Goal: Navigation & Orientation: Find specific page/section

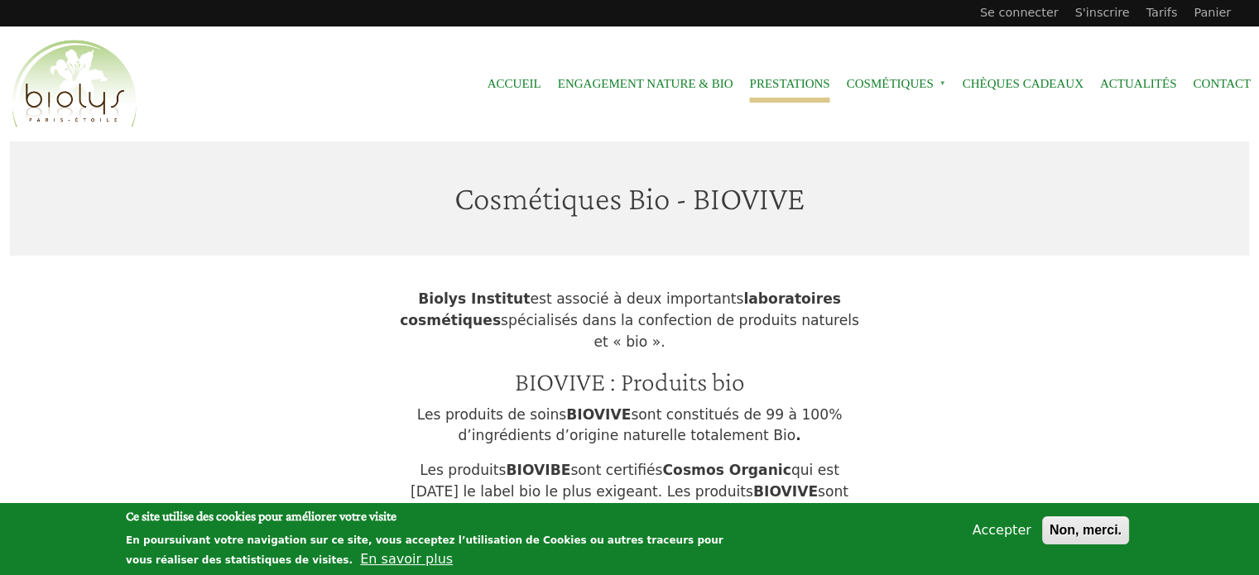
click at [776, 77] on link "Prestations" at bounding box center [789, 83] width 80 height 37
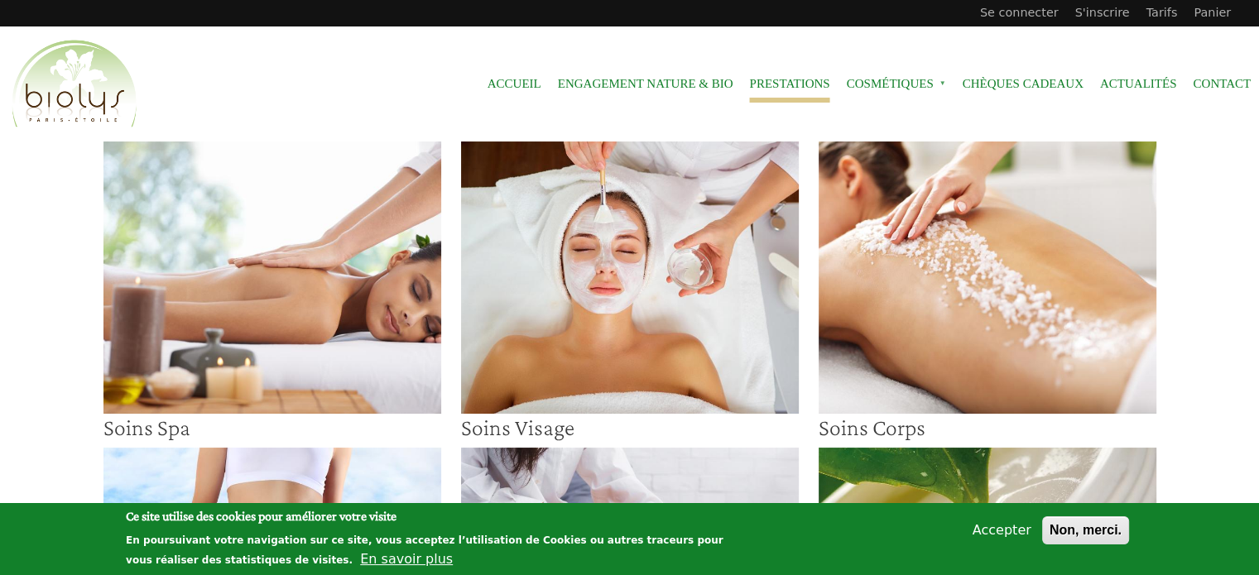
click at [546, 324] on img at bounding box center [630, 278] width 338 height 272
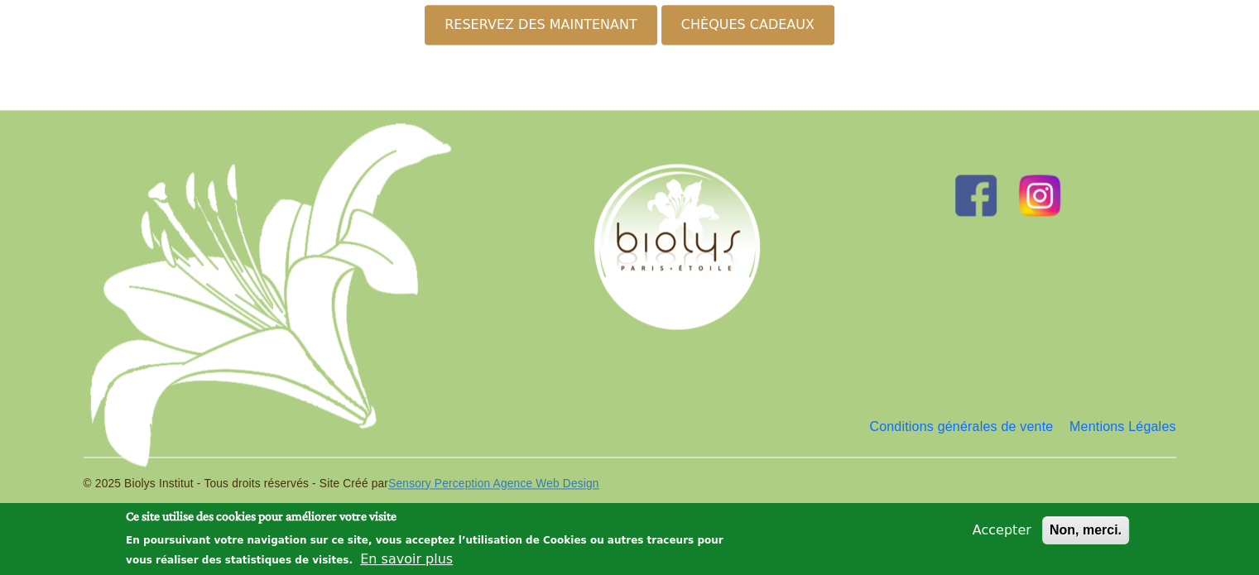
scroll to position [2355, 0]
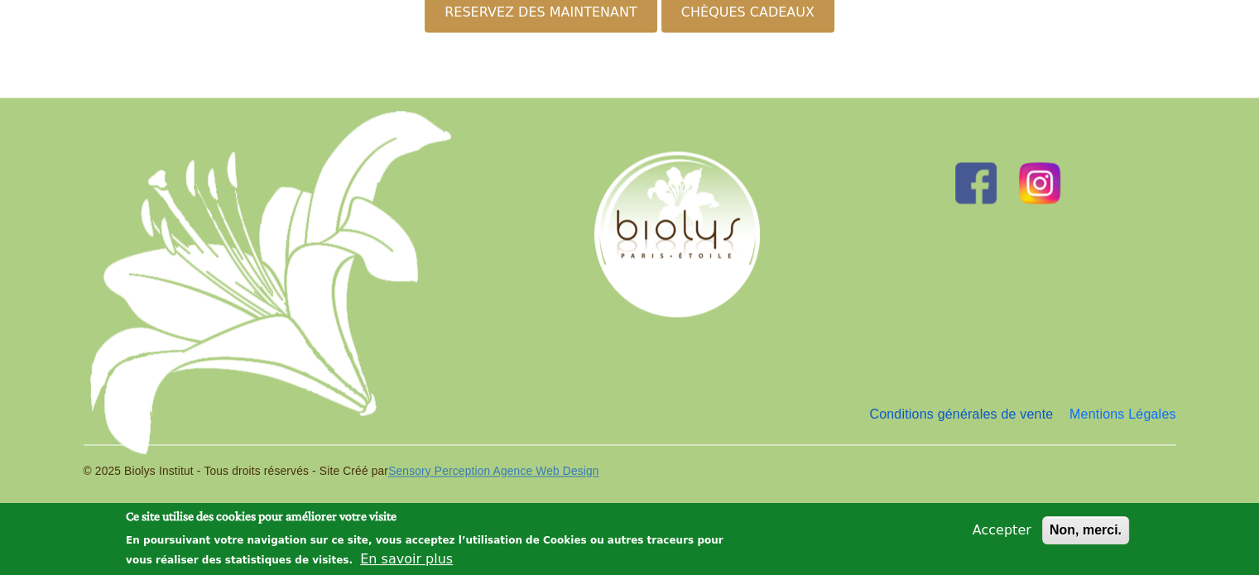
click at [942, 416] on link "Conditions générales de vente" at bounding box center [961, 414] width 184 height 33
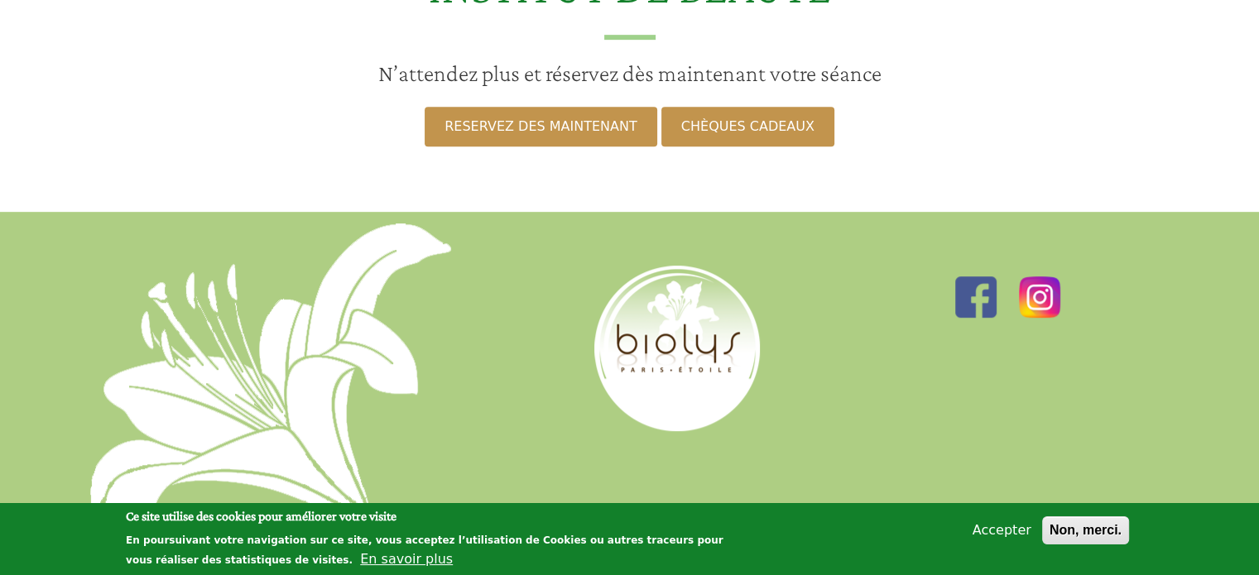
scroll to position [954, 0]
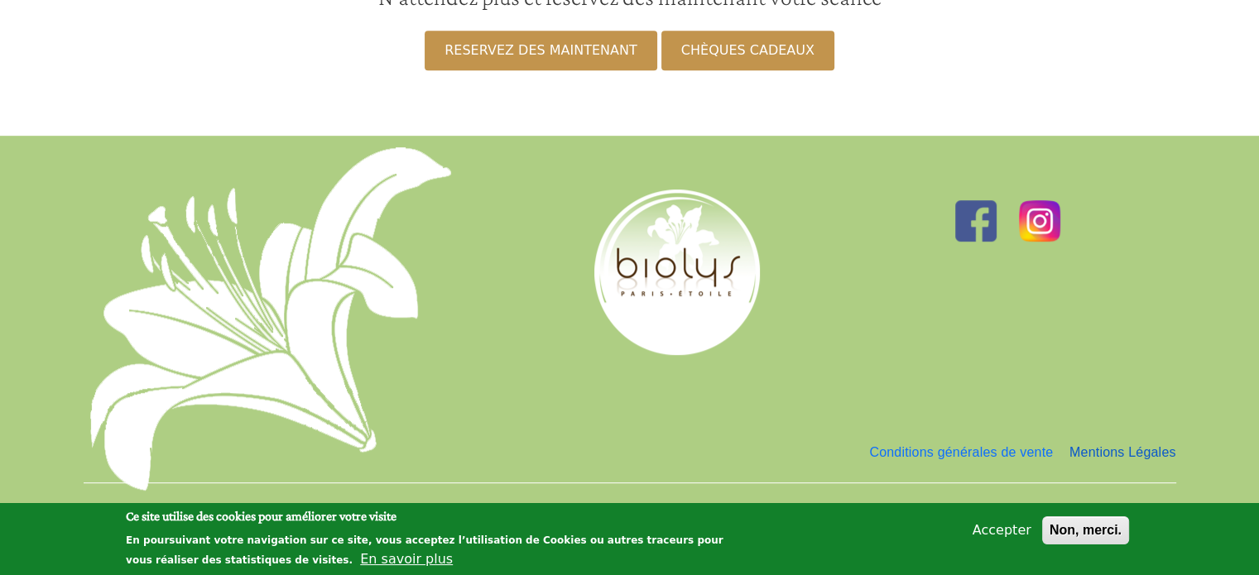
click at [1086, 436] on link "Mentions Légales" at bounding box center [1122, 452] width 107 height 33
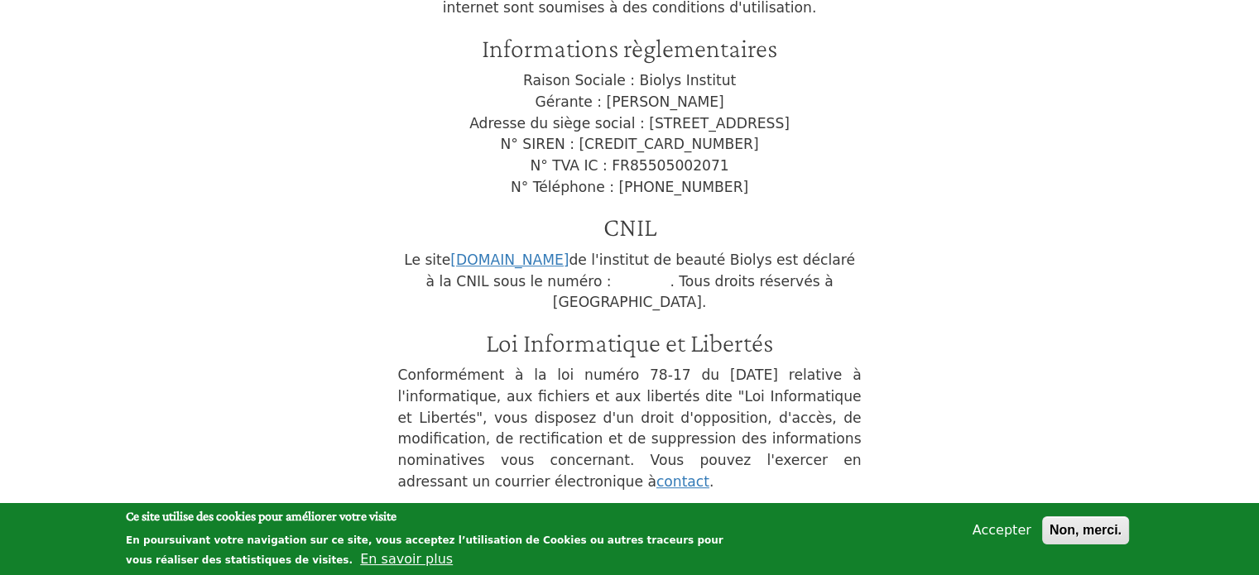
scroll to position [551, 0]
